Goal: Task Accomplishment & Management: Use online tool/utility

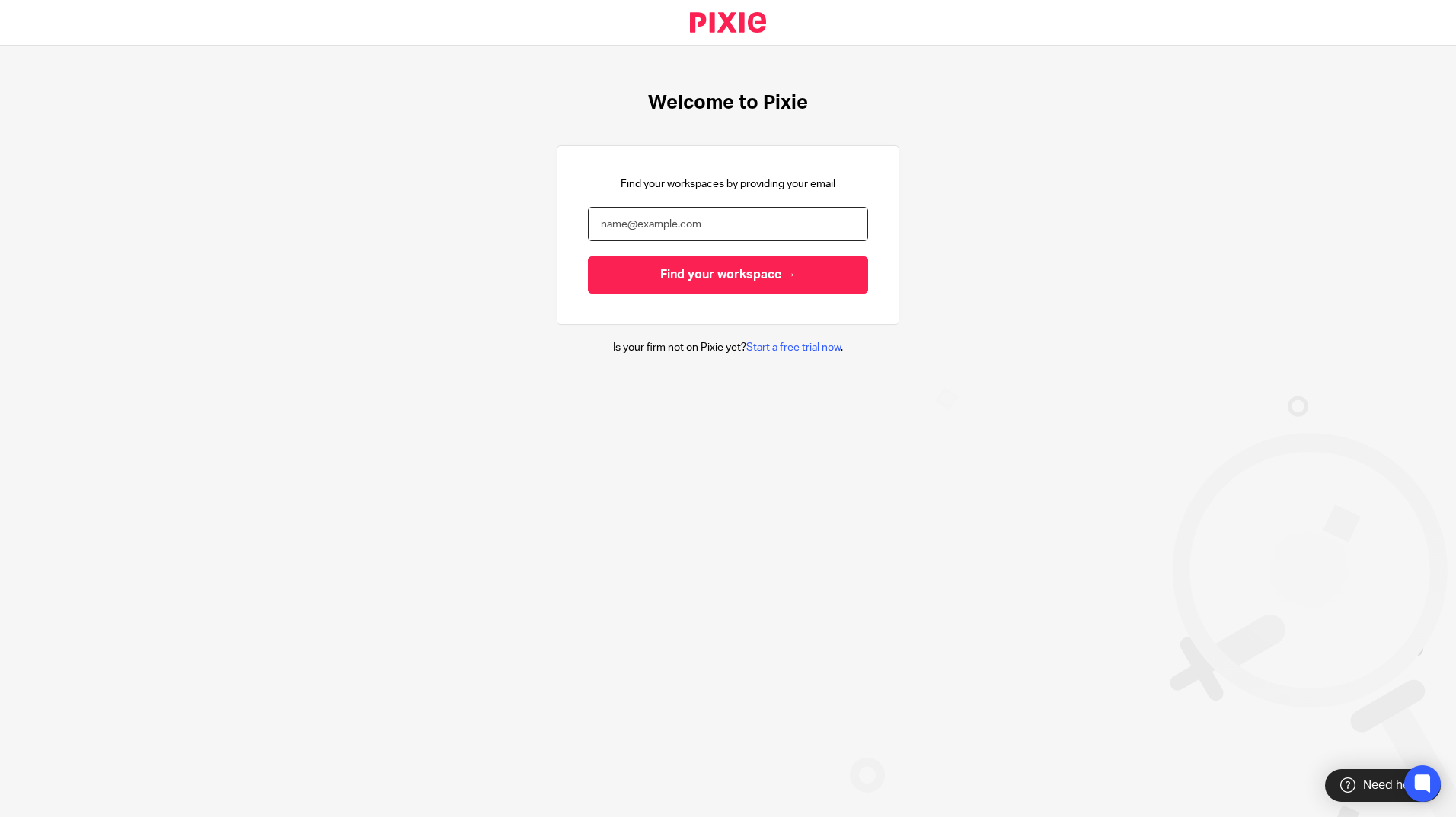
click at [625, 216] on input "email" at bounding box center [728, 224] width 280 height 35
type input "jon@blackandwhiteaccounting.co.uk"
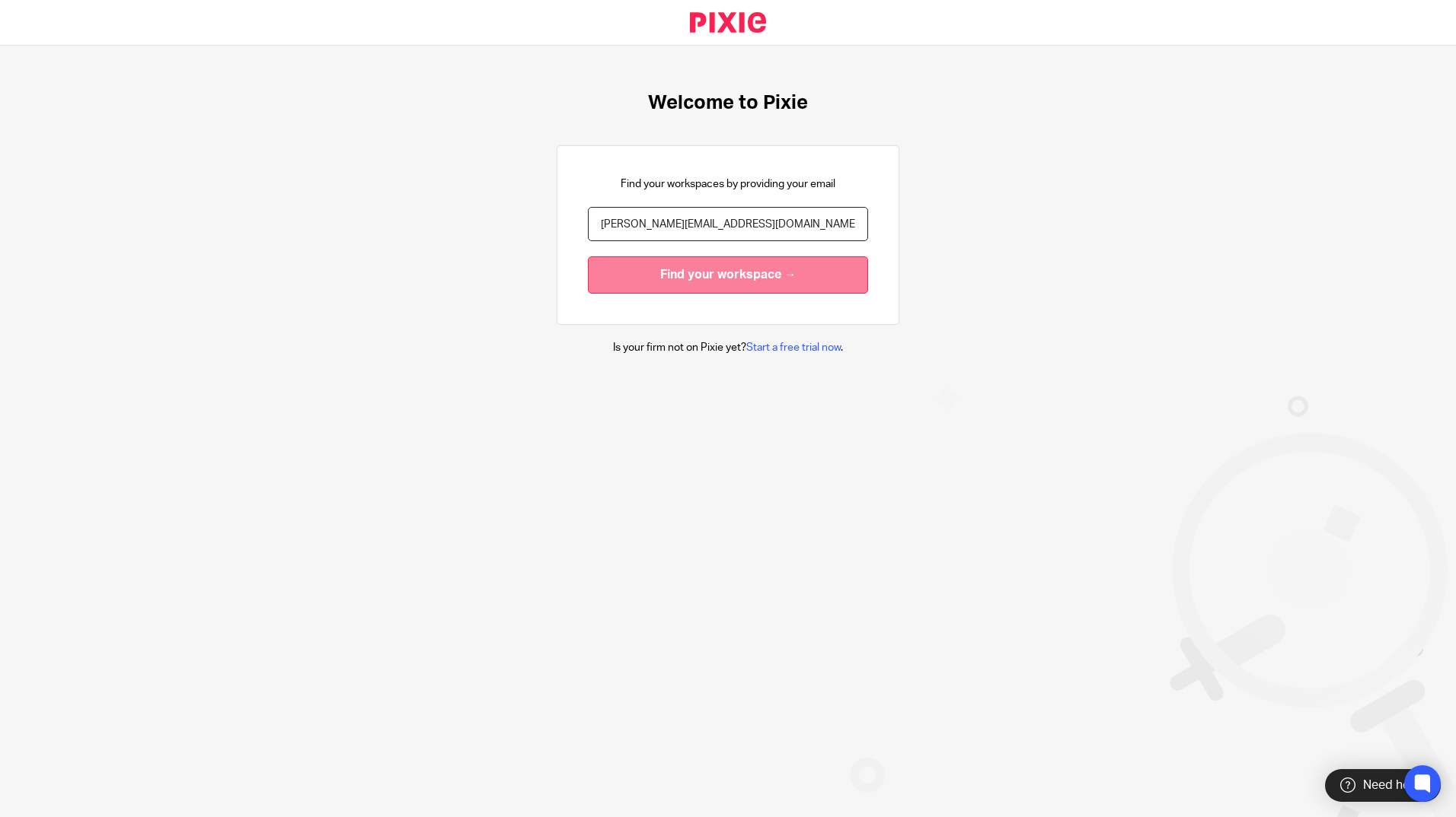
click at [640, 282] on input "Find your workspace →" at bounding box center [728, 276] width 280 height 37
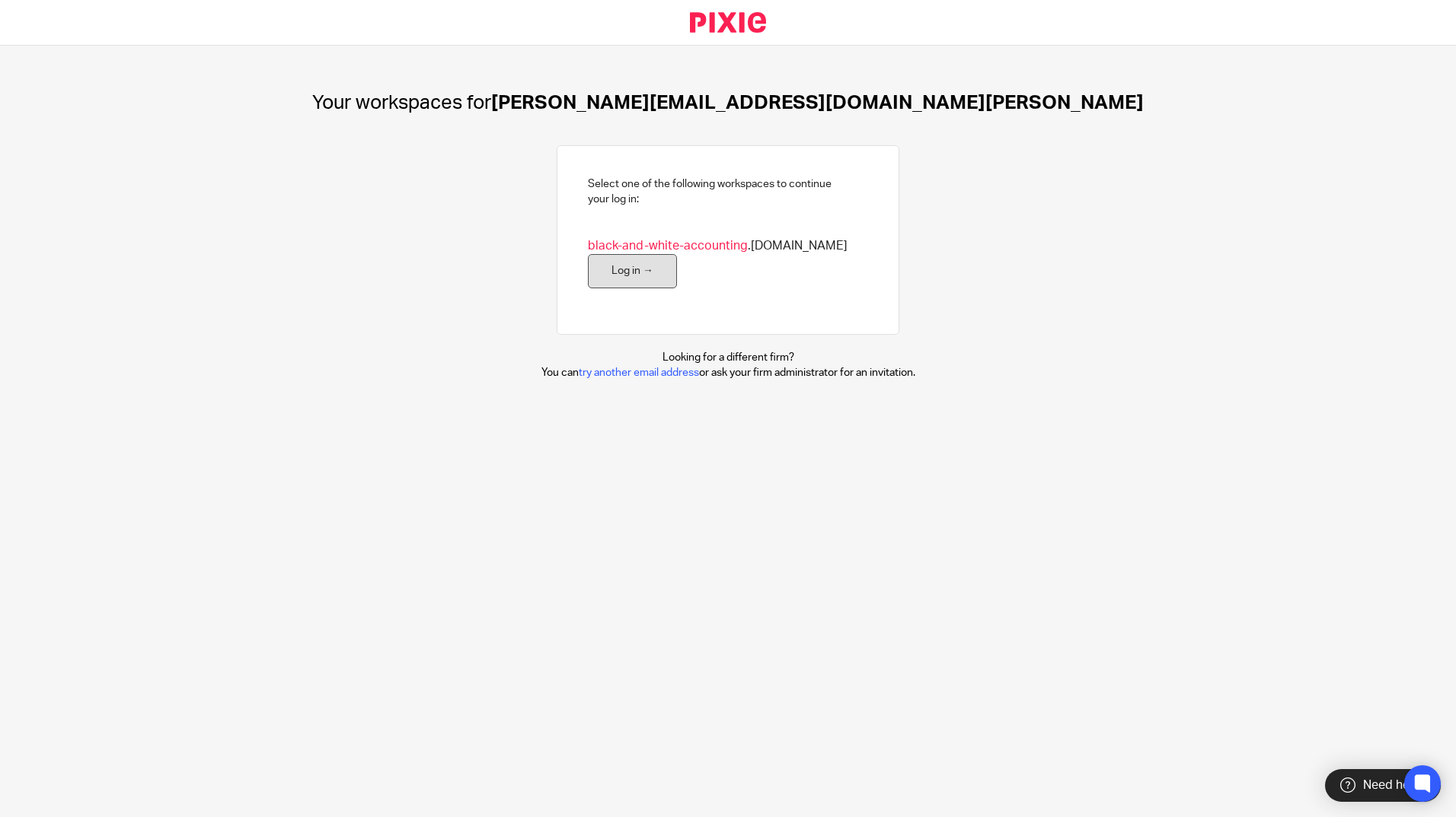
click at [623, 268] on link "Log in →" at bounding box center [632, 271] width 89 height 35
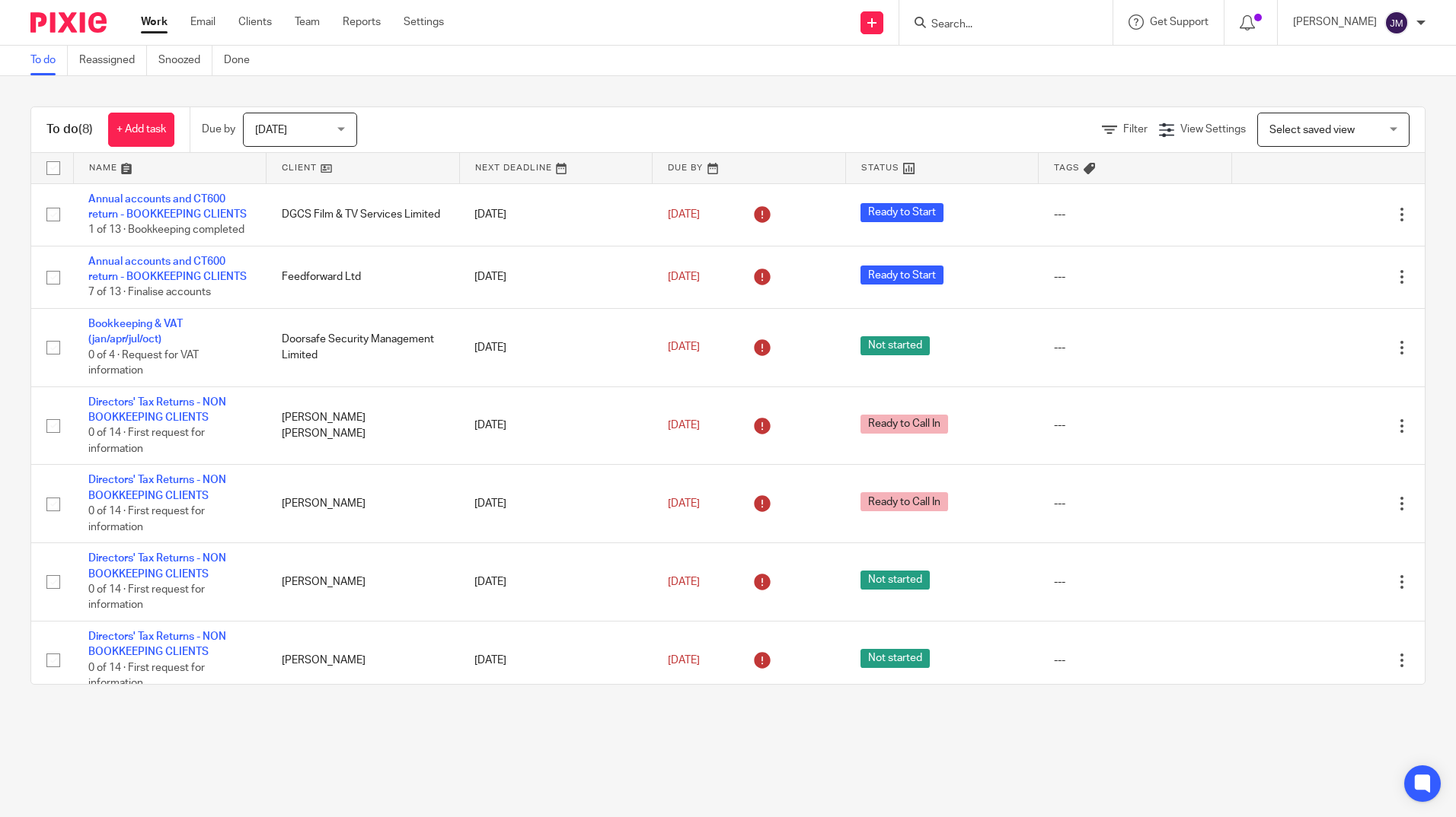
click at [1048, 24] on input "Search" at bounding box center [998, 25] width 137 height 13
click at [1002, 27] on input "Search" at bounding box center [998, 25] width 137 height 13
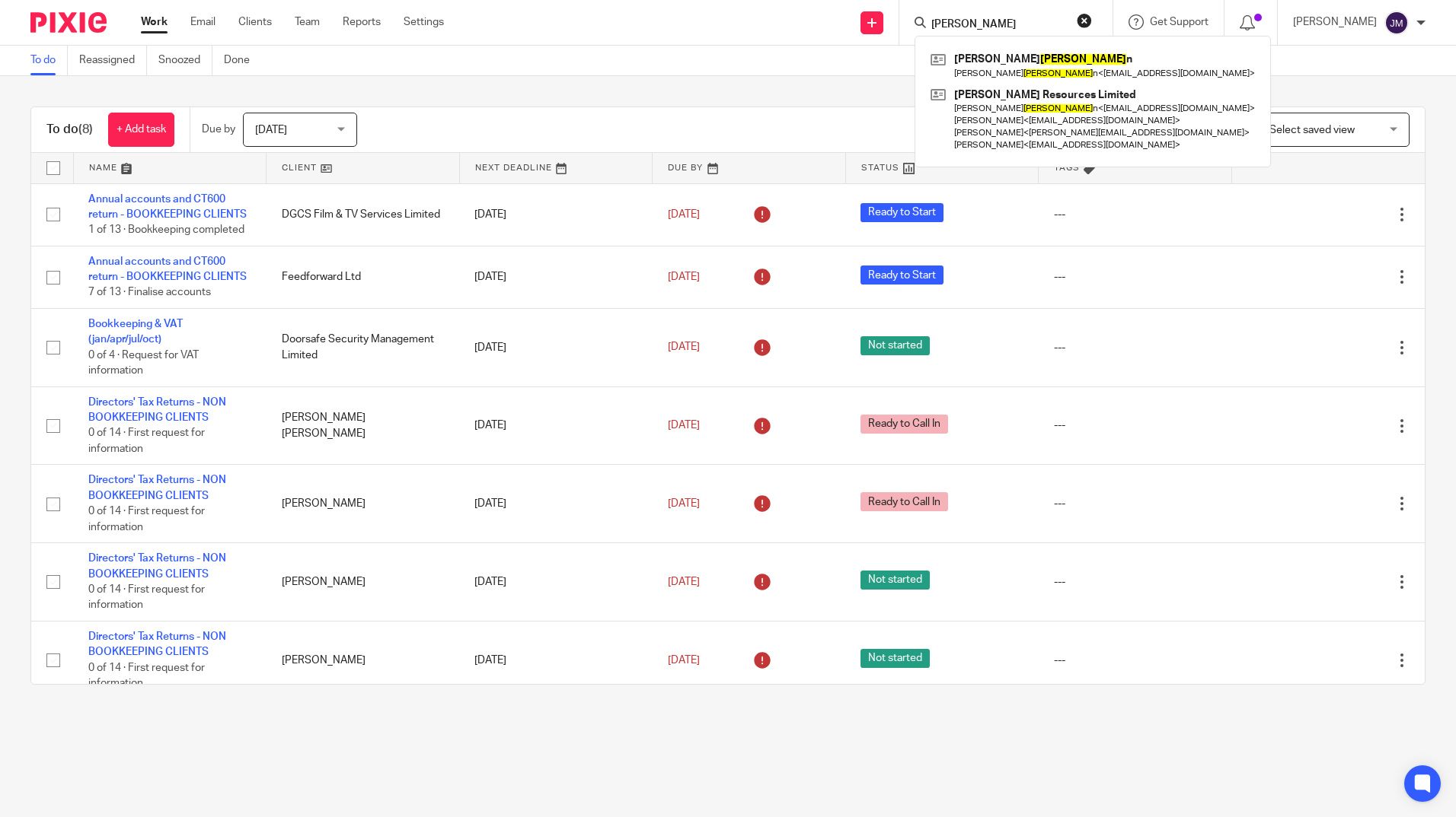
type input "norman"
click button "submit" at bounding box center [0, 0] width 0 height 0
click at [1101, 72] on link at bounding box center [1090, 65] width 326 height 35
click at [1042, 49] on link at bounding box center [1090, 65] width 326 height 35
click at [1073, 64] on link at bounding box center [1090, 65] width 326 height 35
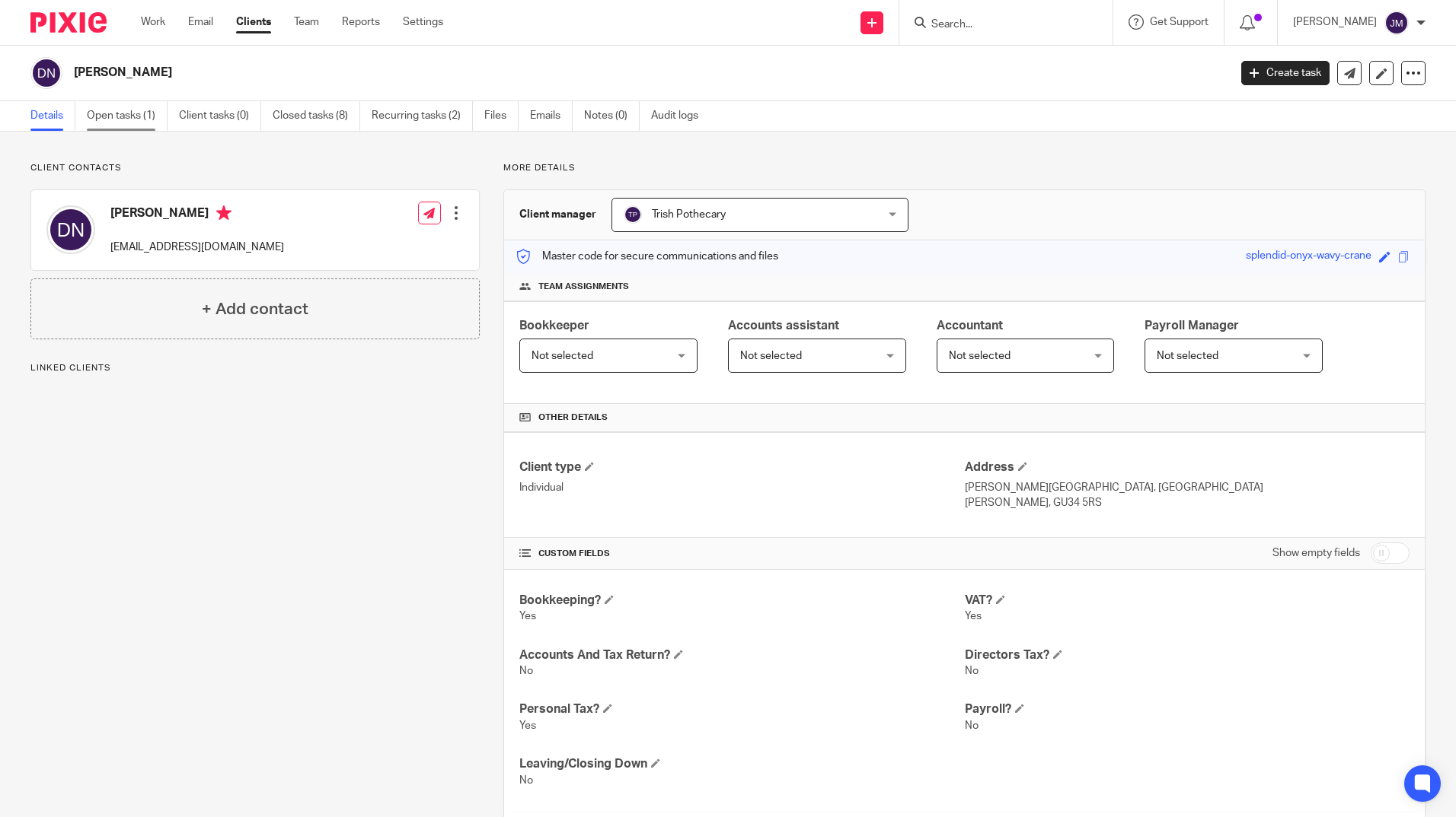
click at [149, 106] on link "Open tasks (1)" at bounding box center [127, 116] width 81 height 29
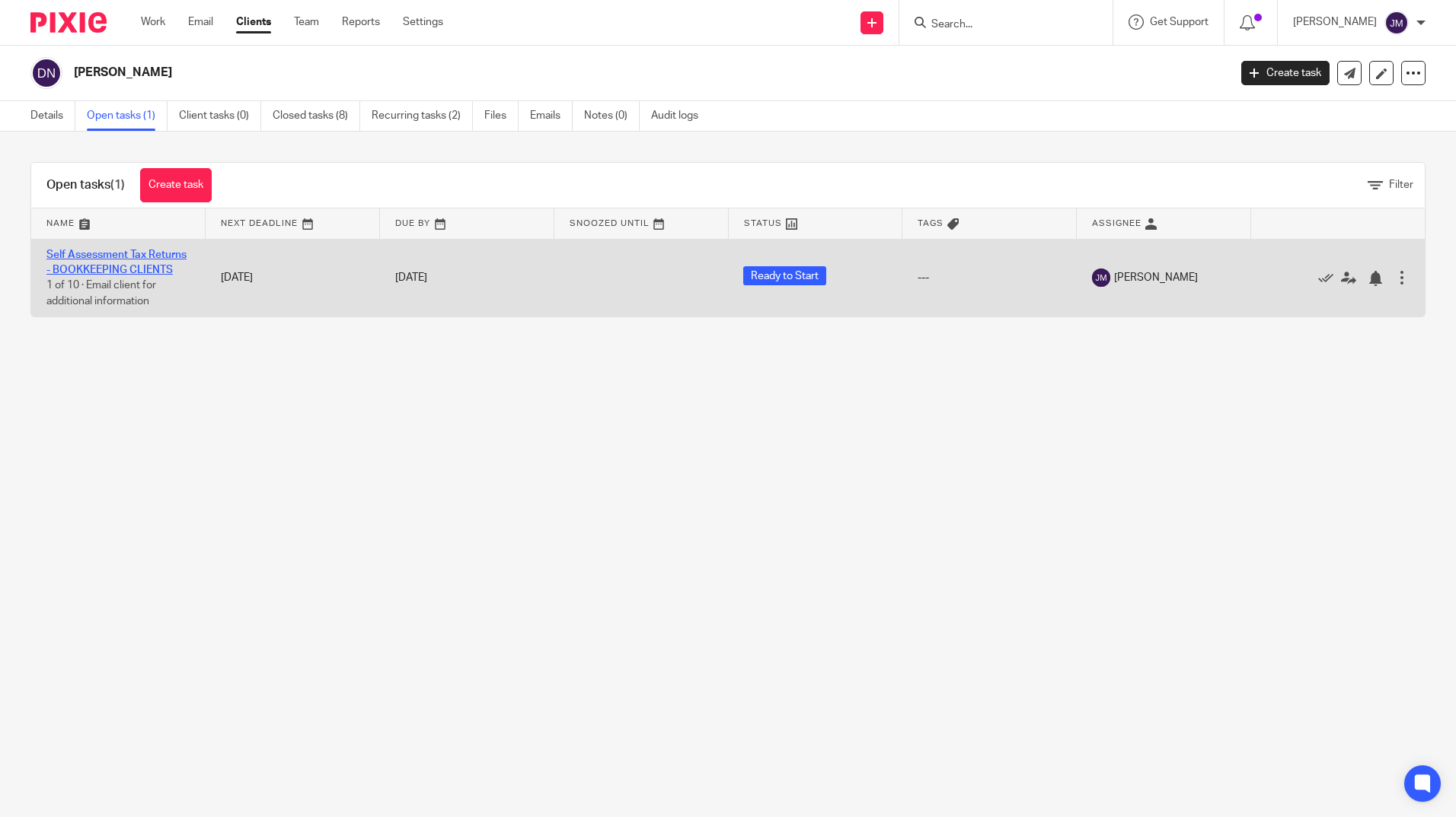
click at [104, 269] on link "Self Assessment Tax Returns - BOOKKEEPING CLIENTS" at bounding box center [117, 262] width 141 height 26
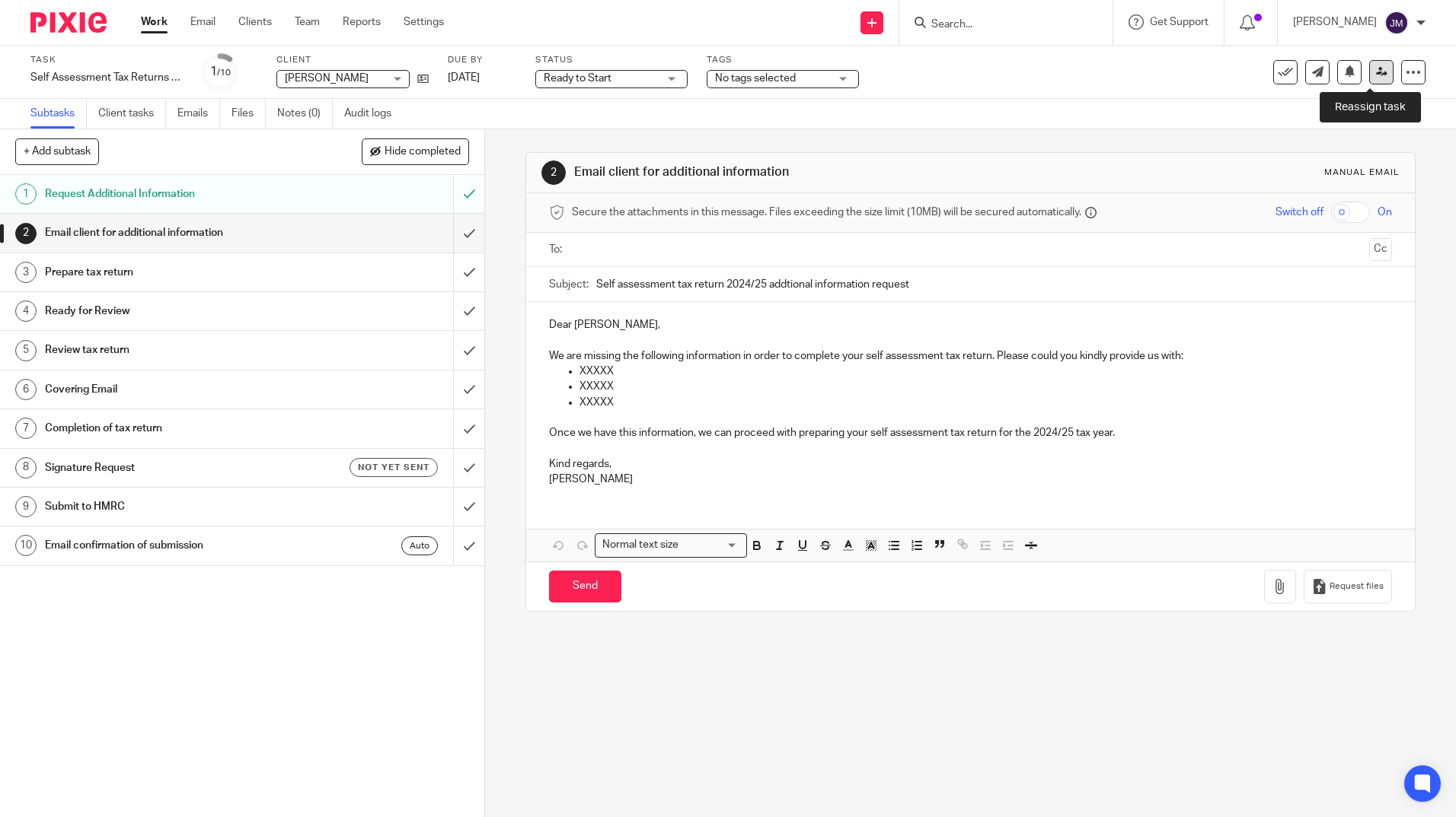
click at [1376, 76] on icon at bounding box center [1381, 71] width 12 height 12
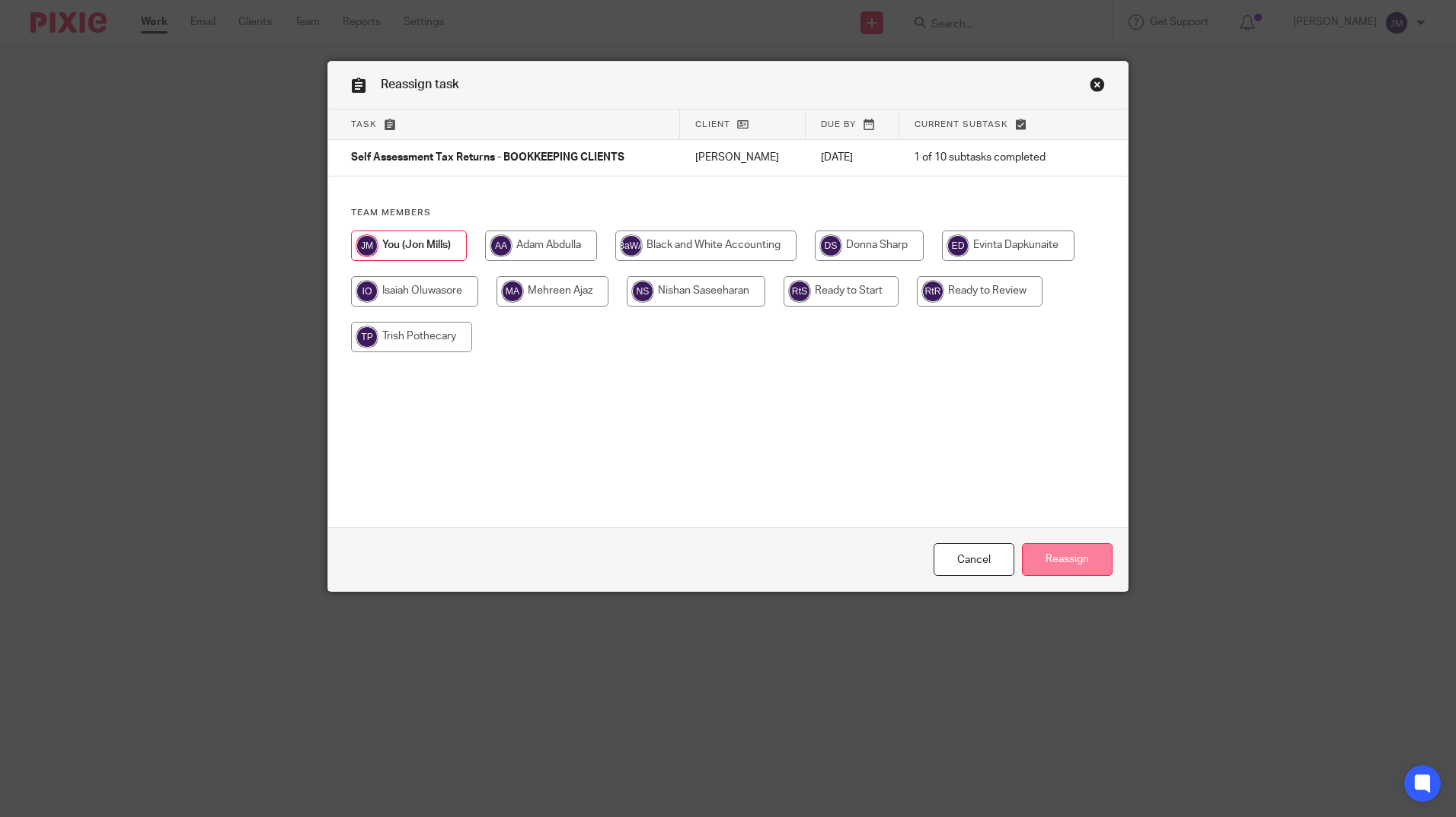
click at [1070, 564] on input "Reassign" at bounding box center [1067, 559] width 91 height 33
